Goal: Information Seeking & Learning: Learn about a topic

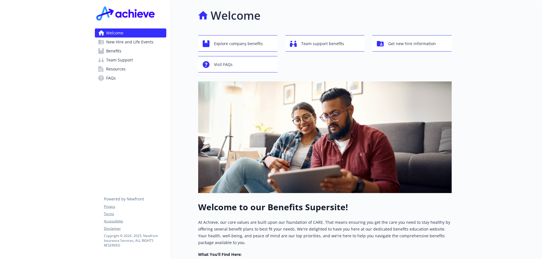
click at [109, 49] on span "Benefits" at bounding box center [113, 51] width 15 height 9
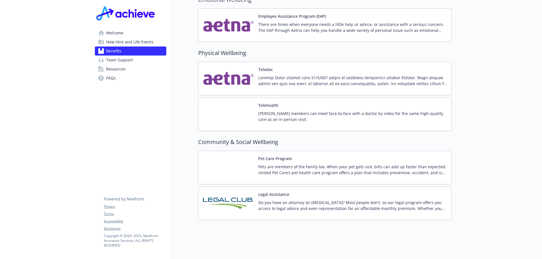
scroll to position [1051, 0]
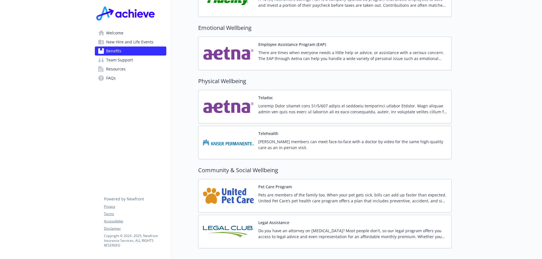
click at [126, 32] on link "Welcome" at bounding box center [130, 33] width 71 height 9
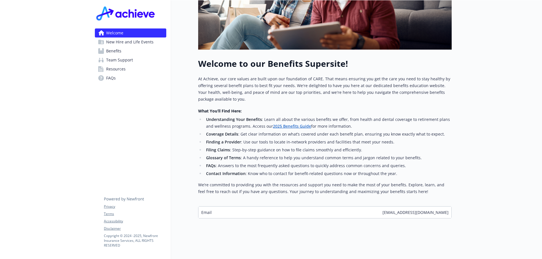
scroll to position [148, 0]
